Goal: Complete application form

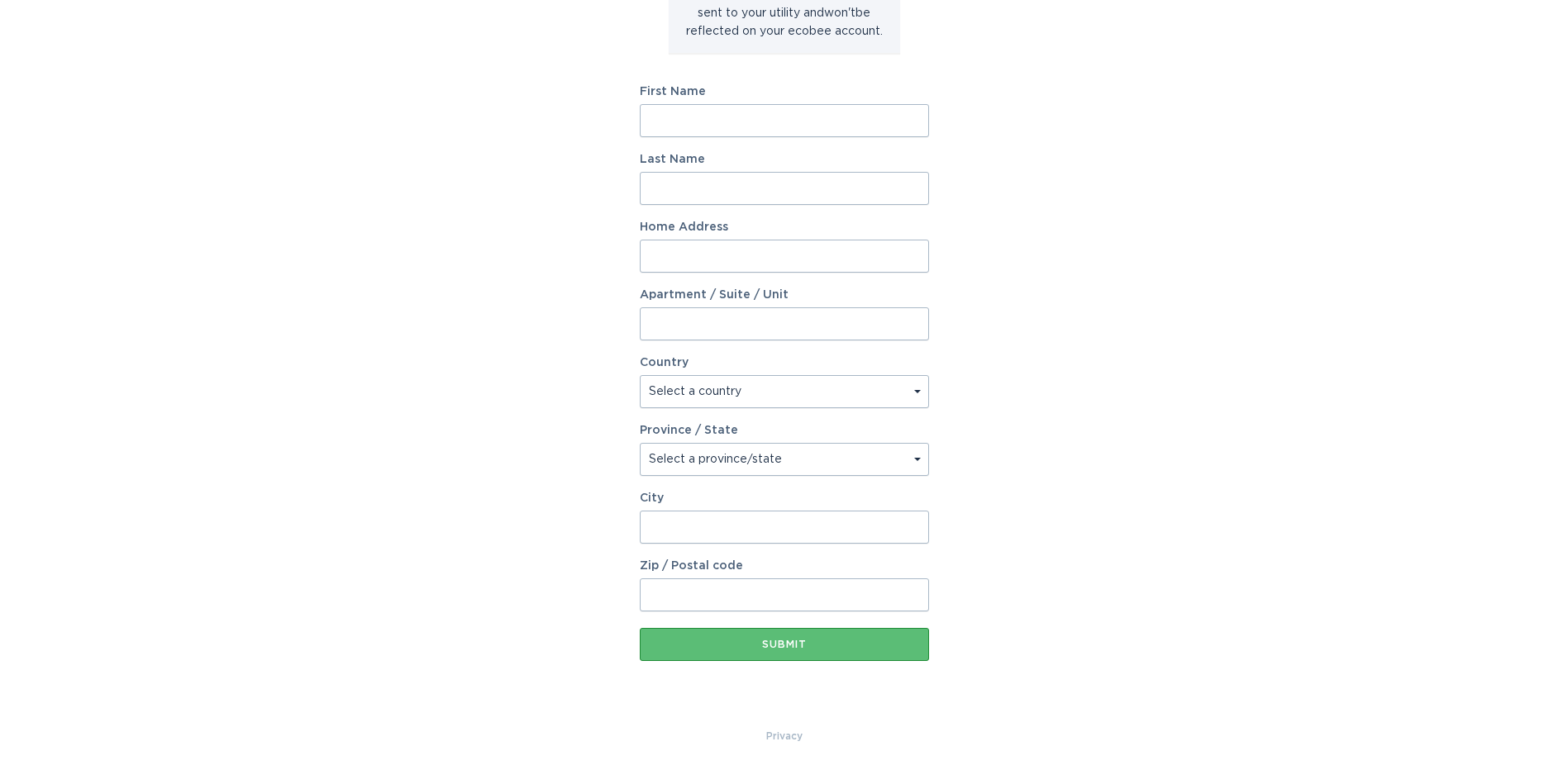
scroll to position [153, 0]
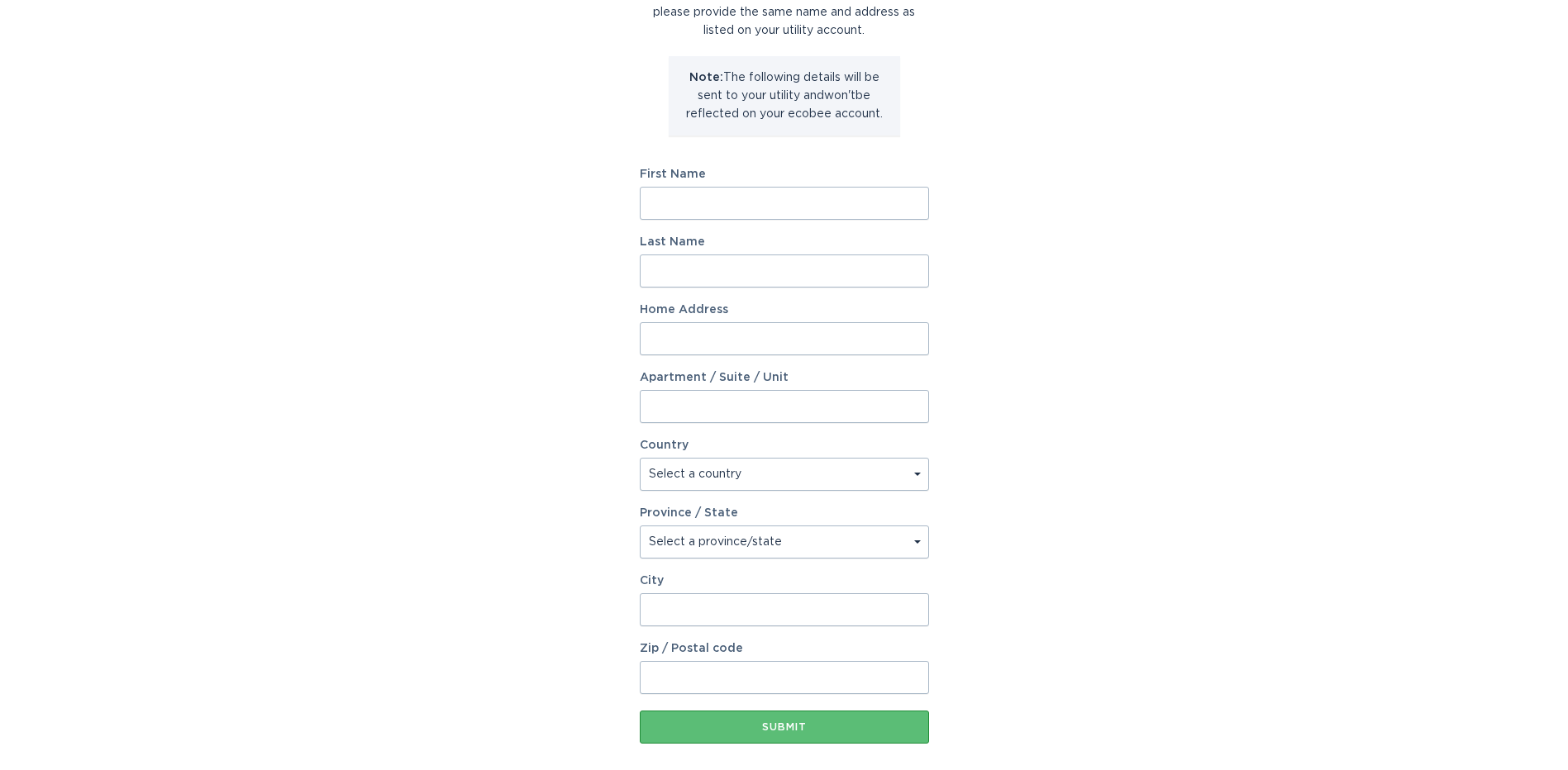
click at [698, 200] on input "First Name" at bounding box center [784, 203] width 289 height 33
click at [547, 310] on div "Account Information To enrol in the savings program with your utility, please p…" at bounding box center [784, 353] width 1568 height 913
click at [682, 201] on input "First Name" at bounding box center [784, 203] width 289 height 33
type input "Teresa"
click at [656, 270] on input "Last Name" at bounding box center [784, 270] width 289 height 33
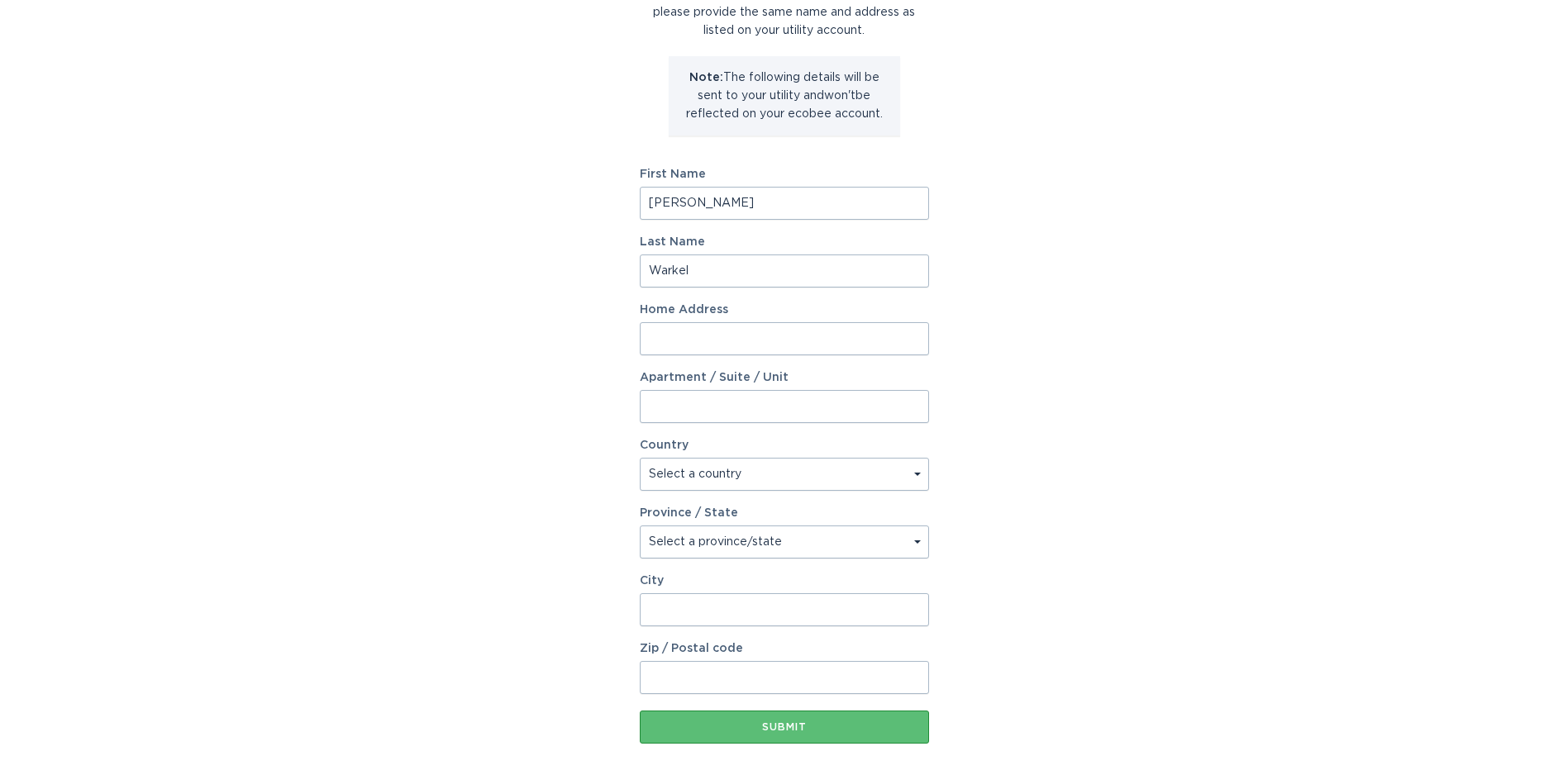
type input "Warkel"
click at [649, 337] on input "Home Address" at bounding box center [784, 338] width 289 height 33
type input "10774 Falling Water Lane #E"
type input "Woodbury"
select select "US"
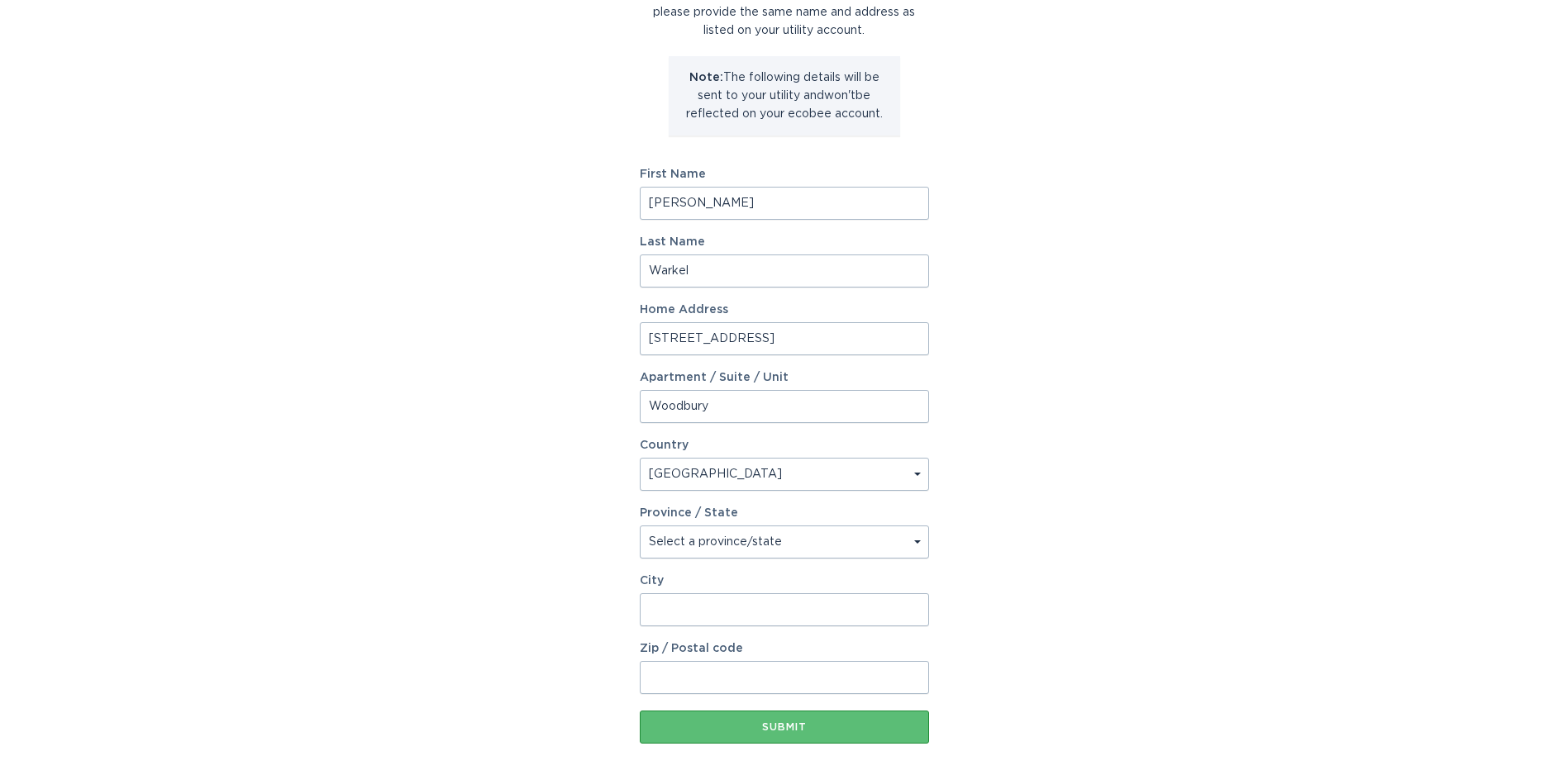
type input "Woodbury"
type input "55129"
type input "2272 Gunsmith Square"
select select "VA"
drag, startPoint x: 830, startPoint y: 344, endPoint x: 594, endPoint y: 325, distance: 236.8
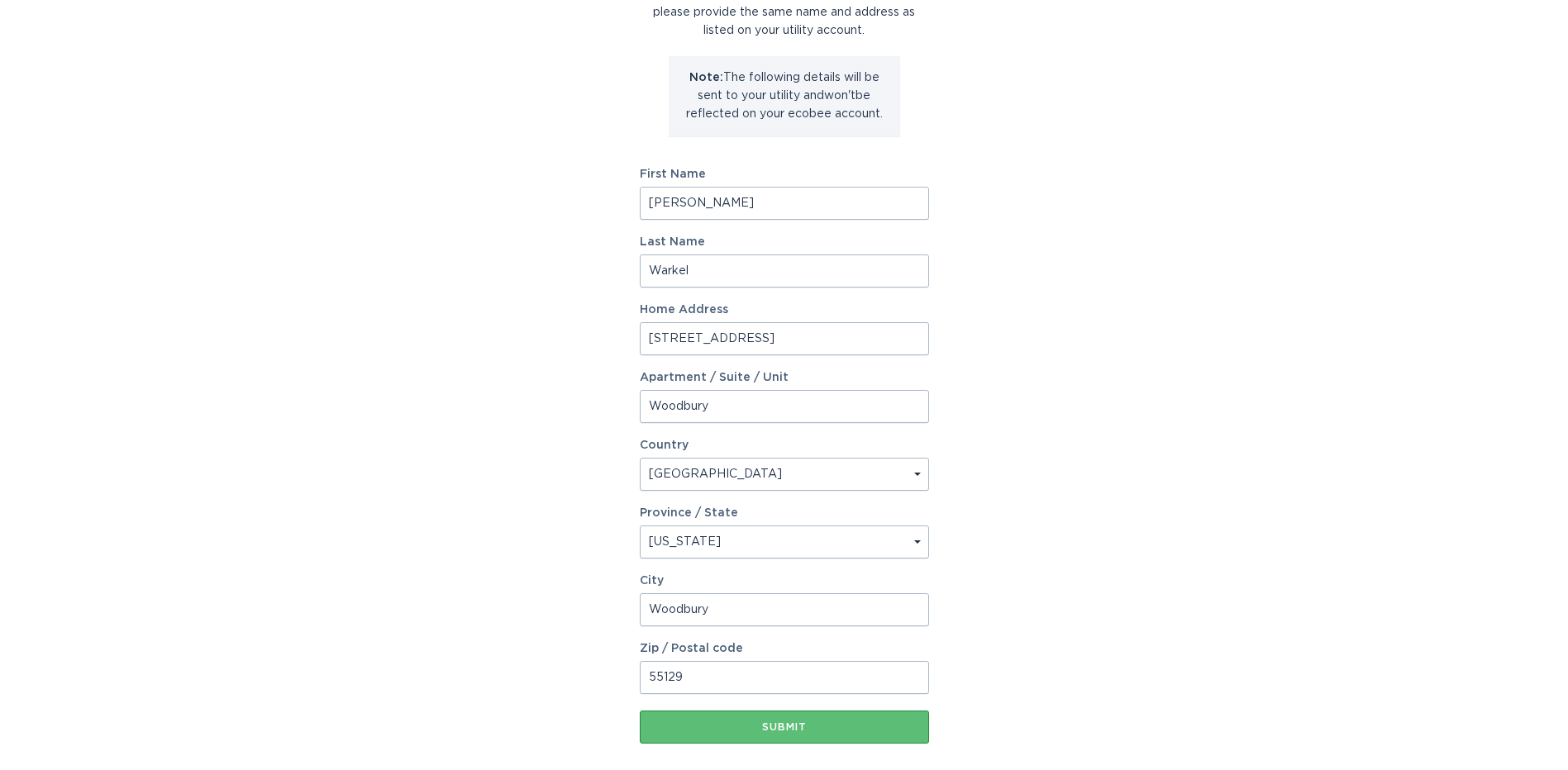
click at [594, 325] on div "Account Information To enrol in the savings program with your utility, please p…" at bounding box center [784, 353] width 1568 height 913
click at [675, 331] on input "Home Address" at bounding box center [784, 338] width 289 height 33
type input "10774 Falling Water Lane"
drag, startPoint x: 730, startPoint y: 407, endPoint x: 573, endPoint y: 392, distance: 157.7
click at [573, 392] on div "Account Information To enrol in the savings program with your utility, please p…" at bounding box center [784, 353] width 1568 height 913
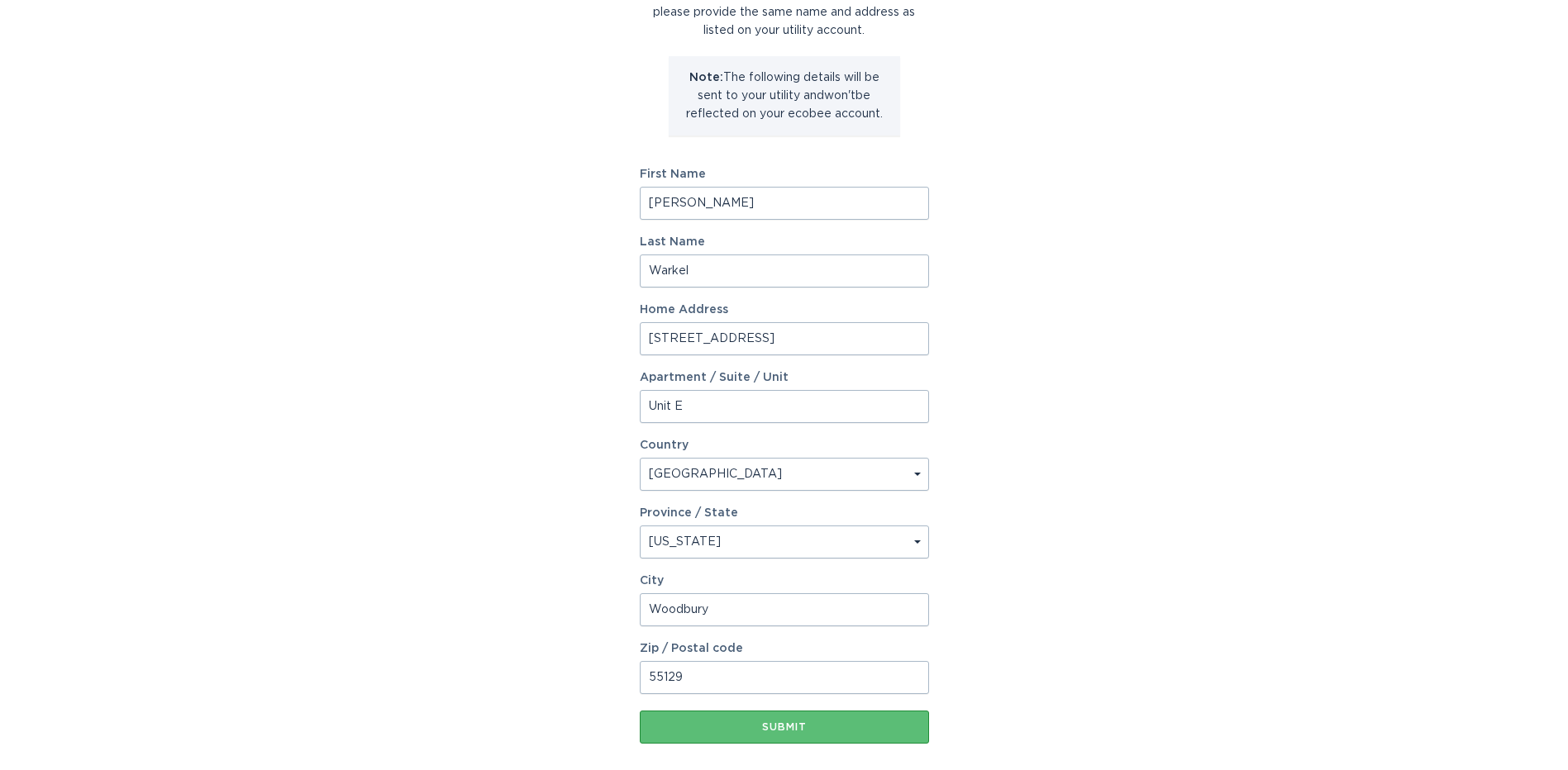
type input "Unit E"
click at [555, 424] on div "Account Information To enrol in the savings program with your utility, please p…" at bounding box center [784, 353] width 1568 height 913
click at [719, 537] on select "Select a province/state Alabama Alaska American Samoa Arizona Arkansas Californ…" at bounding box center [784, 541] width 289 height 33
select select "MN"
click at [639, 525] on select "Select a province/state Alabama Alaska American Samoa Arizona Arkansas Californ…" at bounding box center [784, 541] width 289 height 33
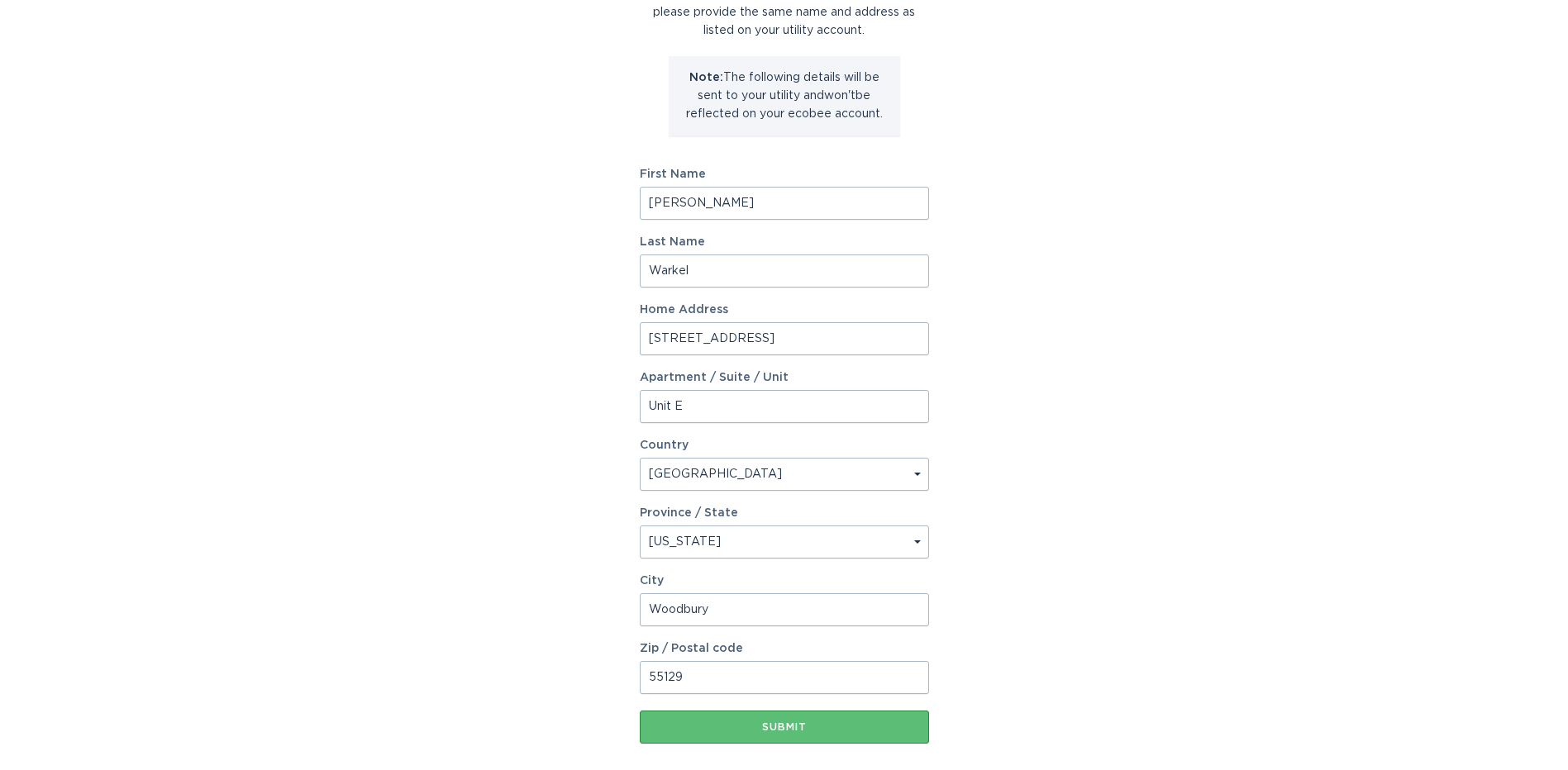
click at [557, 351] on div "Account Information To enrol in the savings program with your utility, please p…" at bounding box center [784, 353] width 1568 height 913
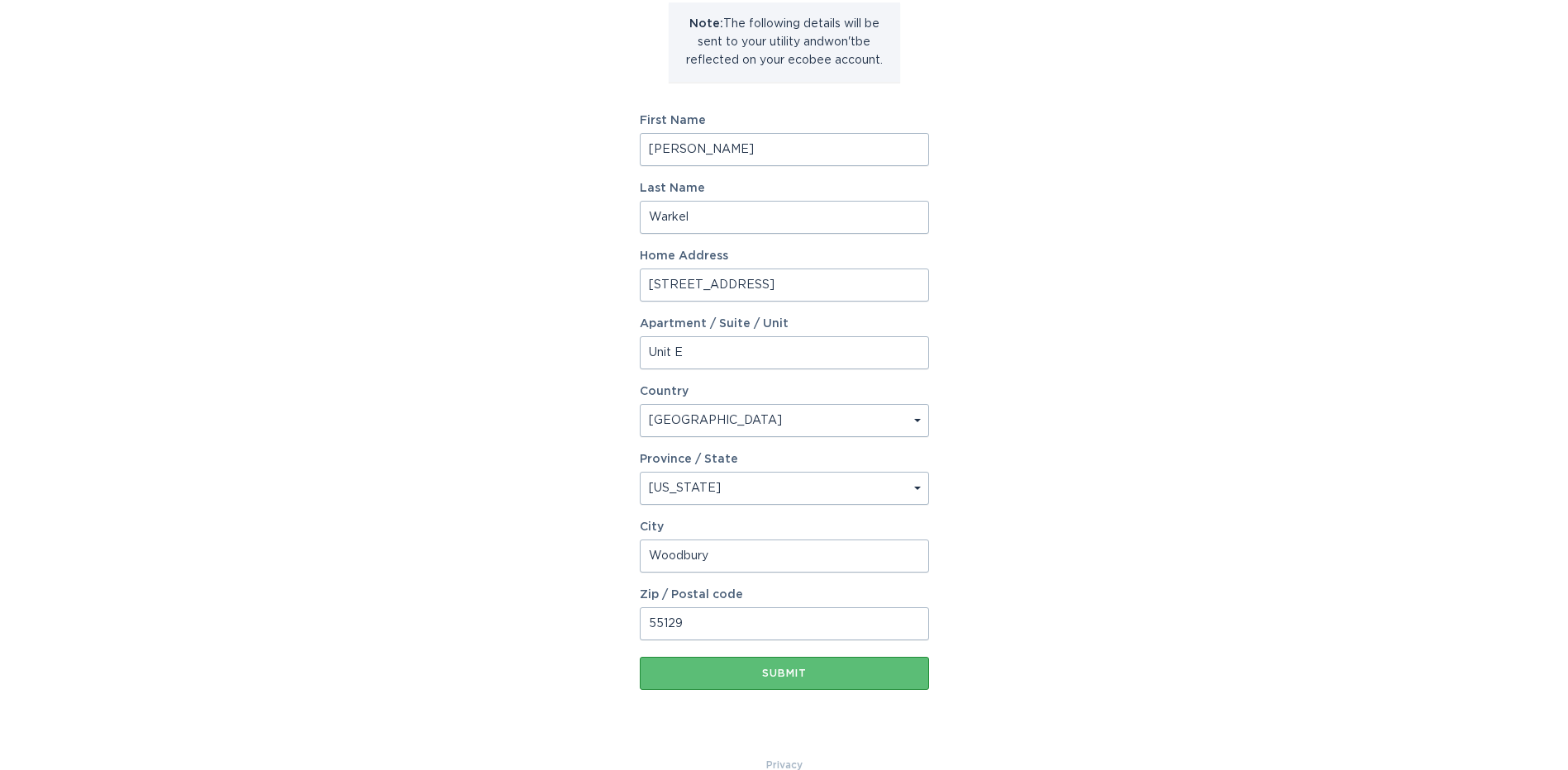
scroll to position [235, 0]
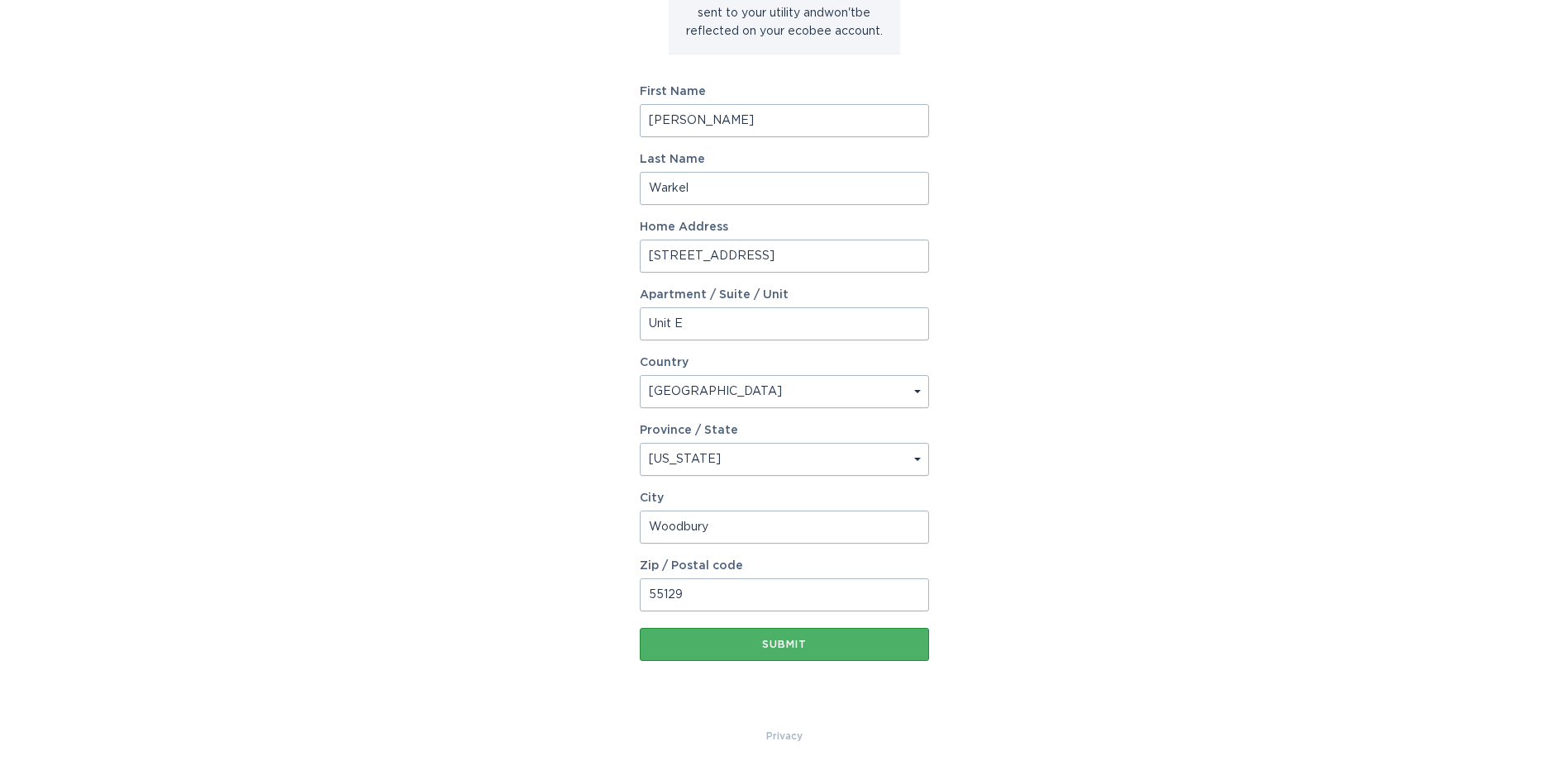
click at [794, 643] on div "Submit" at bounding box center [784, 643] width 273 height 10
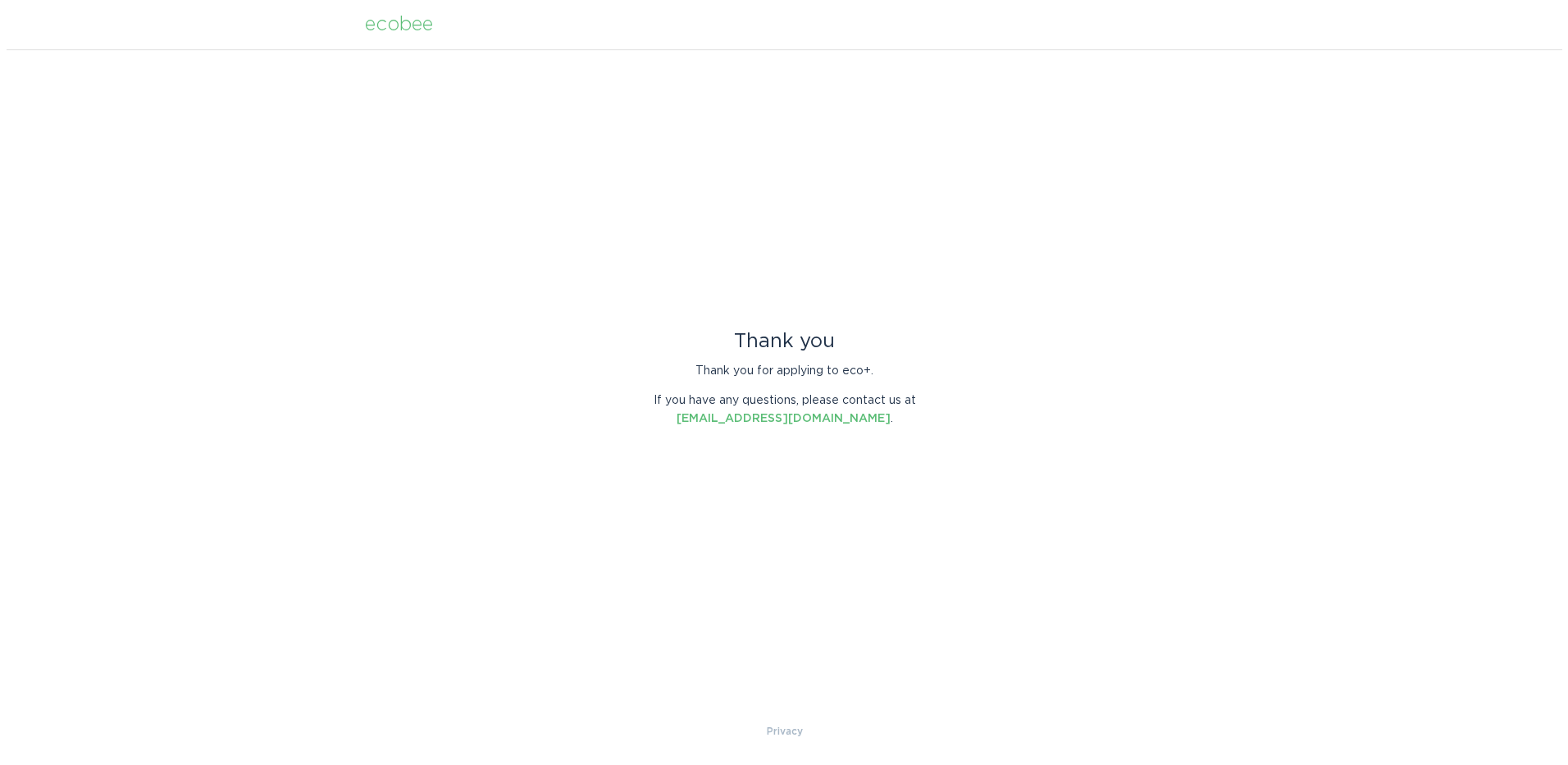
scroll to position [0, 0]
click at [403, 31] on div "ecobee" at bounding box center [399, 24] width 68 height 18
